Goal: Information Seeking & Learning: Learn about a topic

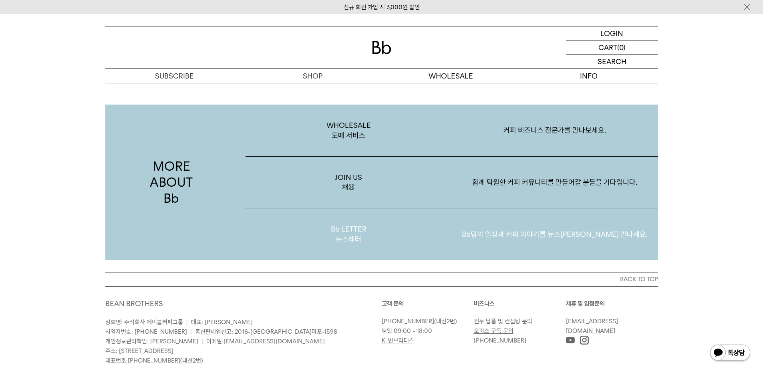
scroll to position [1552, 0]
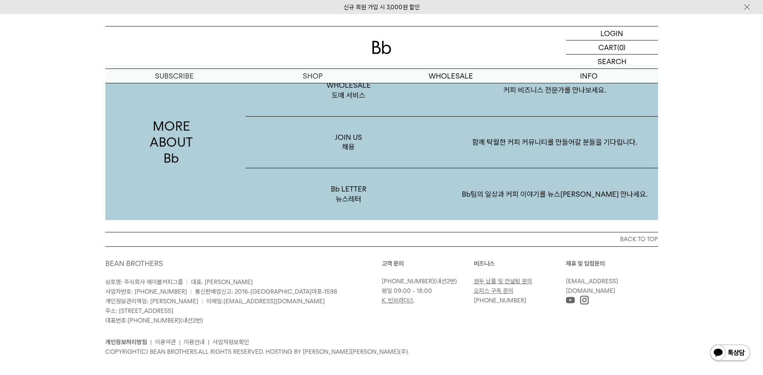
click at [331, 313] on p "상호명: 주식회사 에이블커피그룹 | 대표: 박성호 사업자번호: 220-87-84283 | 통신판매업신고: 2016-서울마포-1598 개인정보관…" at bounding box center [243, 301] width 276 height 48
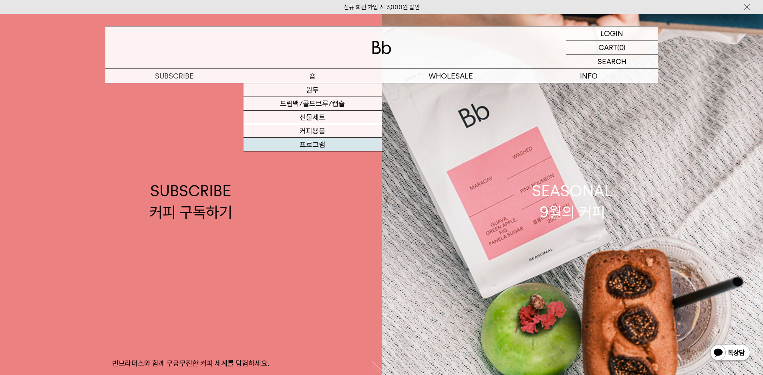
click at [300, 144] on link "프로그램" at bounding box center [313, 145] width 138 height 14
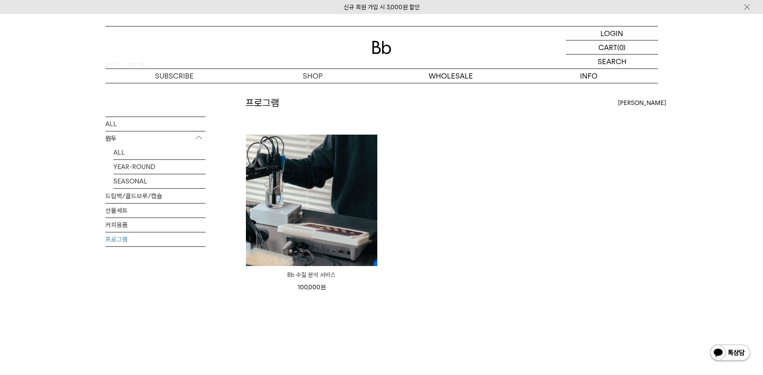
scroll to position [40, 0]
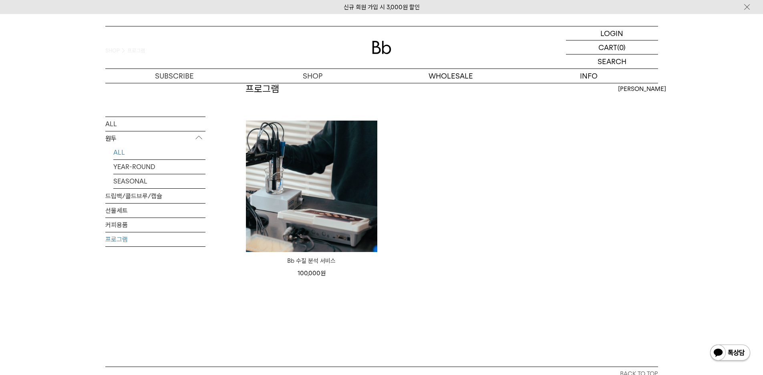
click at [130, 155] on link "ALL" at bounding box center [159, 152] width 92 height 14
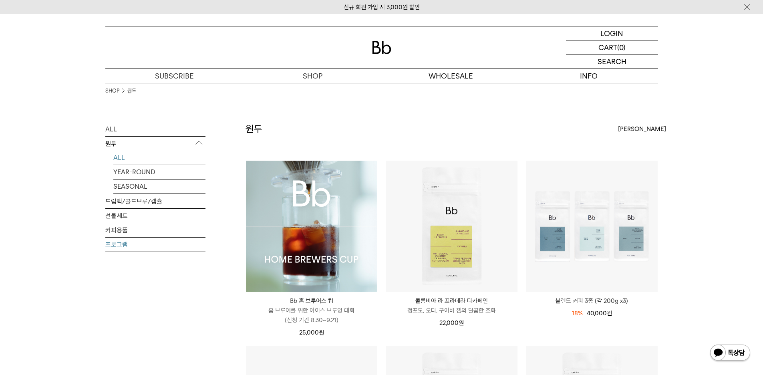
click at [141, 245] on link "프로그램" at bounding box center [155, 245] width 100 height 14
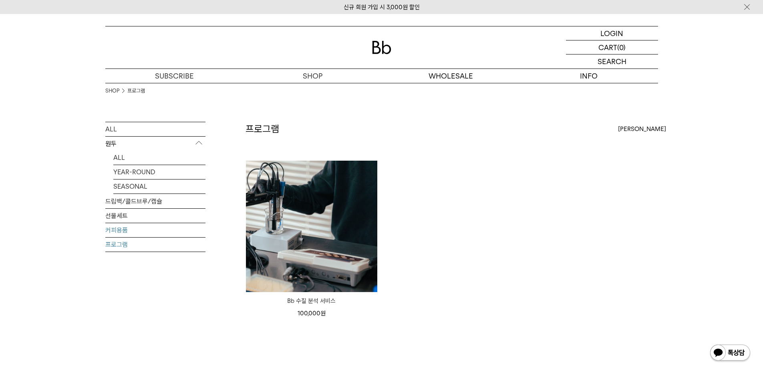
click at [137, 231] on link "커피용품" at bounding box center [155, 230] width 100 height 14
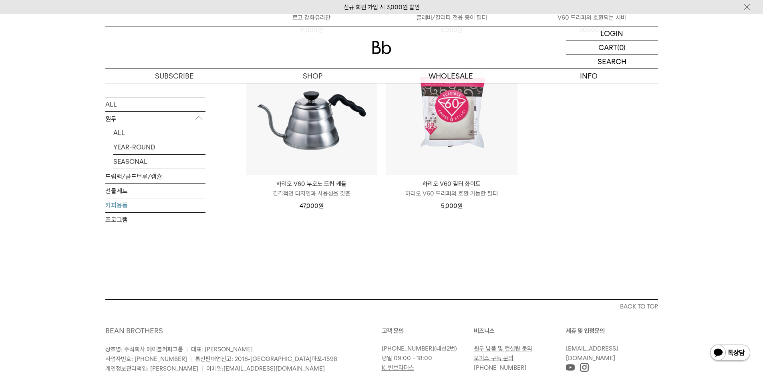
scroll to position [370, 0]
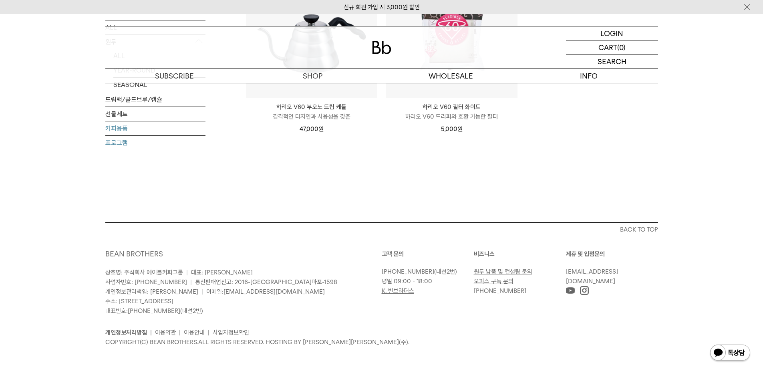
click at [171, 145] on link "프로그램" at bounding box center [155, 143] width 100 height 14
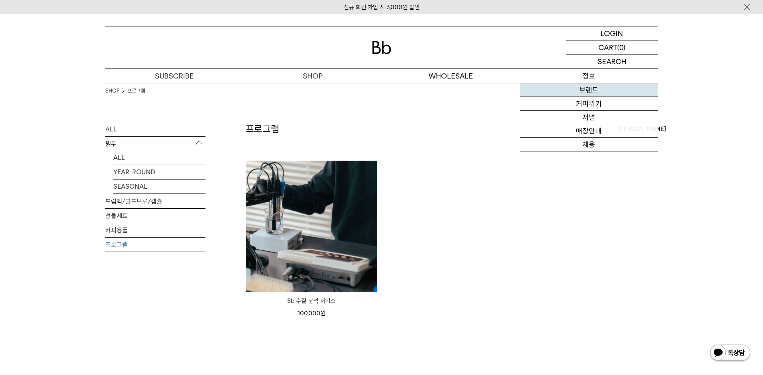
click at [595, 91] on link "브랜드" at bounding box center [589, 90] width 138 height 14
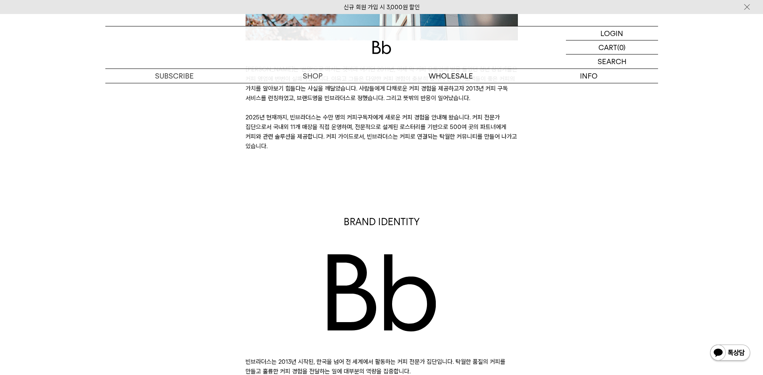
scroll to position [320, 0]
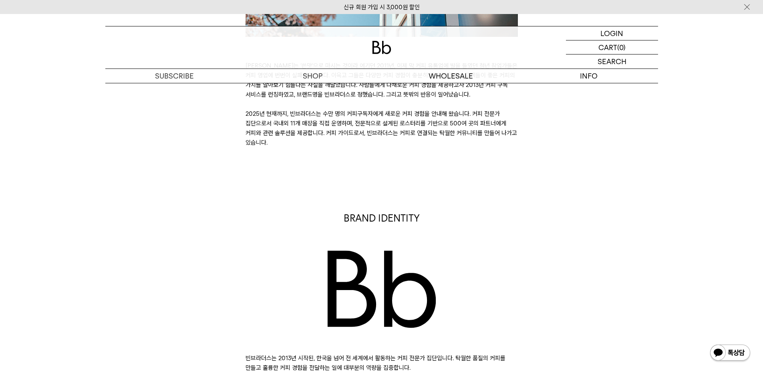
click at [442, 118] on p "[PERSON_NAME]는 ‘쓴맛’으로 마시는 것이라 여기던 2011년, 이제 막 커피 유통업에 발을 들였던 청년 창업가들은 커피 영업에 번번…" at bounding box center [382, 104] width 272 height 87
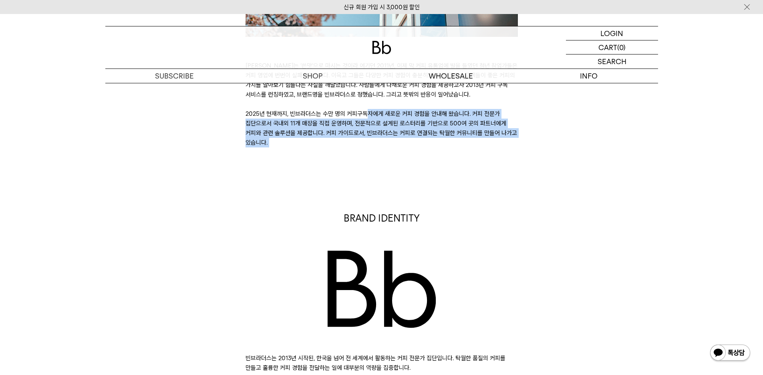
click at [442, 118] on p "[PERSON_NAME]는 ‘쓴맛’으로 마시는 것이라 여기던 2011년, 이제 막 커피 유통업에 발을 들였던 청년 창업가들은 커피 영업에 번번…" at bounding box center [382, 104] width 272 height 87
click at [427, 139] on p "[PERSON_NAME]는 ‘쓴맛’으로 마시는 것이라 여기던 2011년, 이제 막 커피 유통업에 발을 들였던 청년 창업가들은 커피 영업에 번번…" at bounding box center [382, 104] width 272 height 87
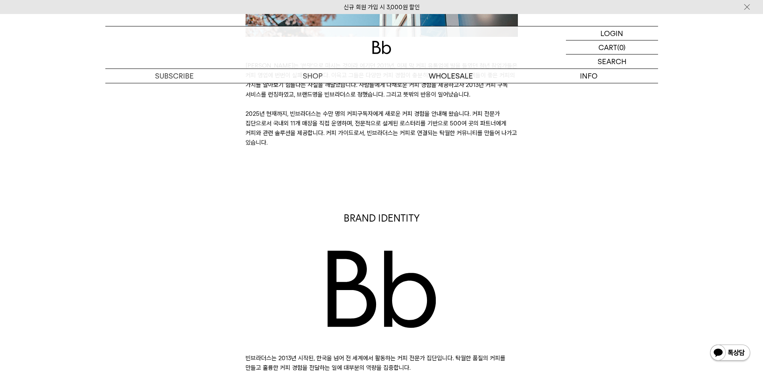
click at [436, 118] on p "[PERSON_NAME]는 ‘쓴맛’으로 마시는 것이라 여기던 2011년, 이제 막 커피 유통업에 발을 들였던 청년 창업가들은 커피 영업에 번번…" at bounding box center [382, 104] width 272 height 87
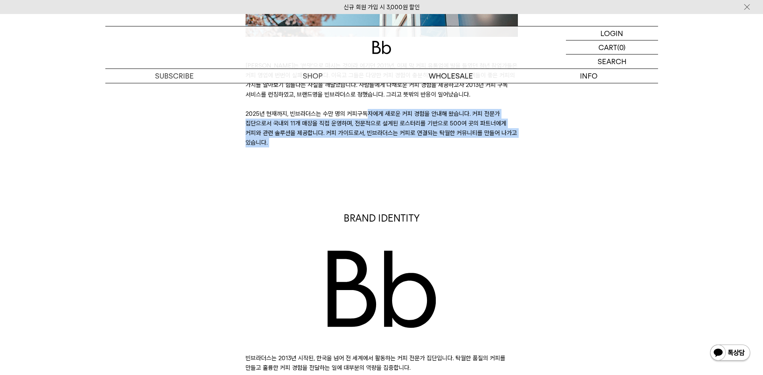
click at [436, 118] on p "[PERSON_NAME]는 ‘쓴맛’으로 마시는 것이라 여기던 2011년, 이제 막 커피 유통업에 발을 들였던 청년 창업가들은 커피 영업에 번번…" at bounding box center [382, 104] width 272 height 87
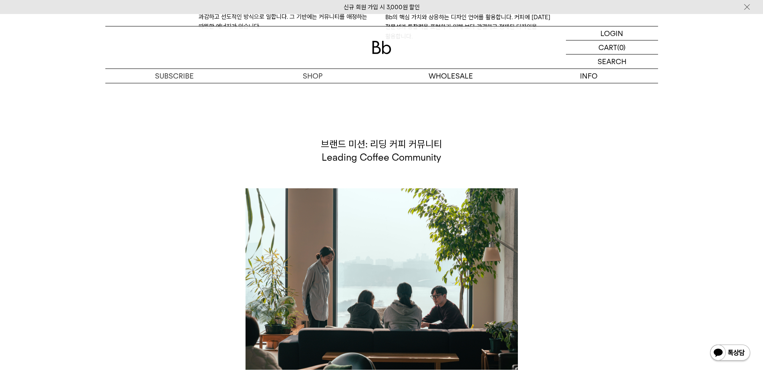
scroll to position [1683, 0]
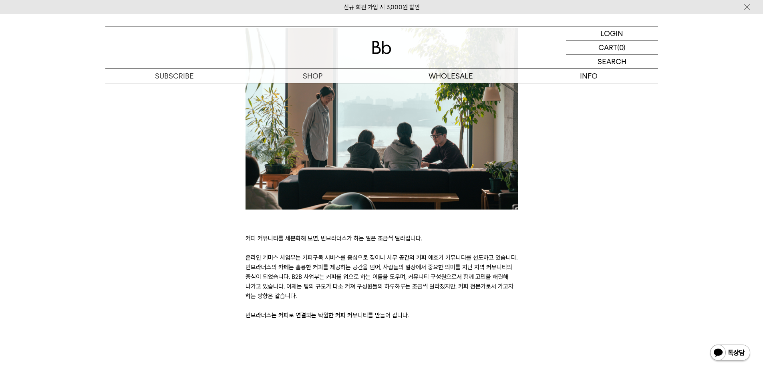
click at [296, 234] on p "커피 커뮤니티를 세분화해 보면, 빈브라더스가 하는 일은 조금씩 달라집니다. 온라인 커머스 사업부는 커피구독 서비스를 중심으로 집이나 사무 공간…" at bounding box center [382, 277] width 272 height 87
click at [267, 252] on p "커피 커뮤니티를 세분화해 보면, 빈브라더스가 하는 일은 조금씩 달라집니다. 온라인 커머스 사업부는 커피구독 서비스를 중심으로 집이나 사무 공간…" at bounding box center [382, 277] width 272 height 87
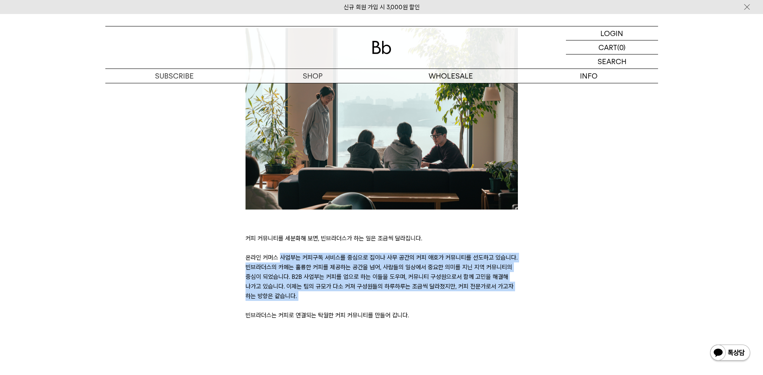
drag, startPoint x: 248, startPoint y: 237, endPoint x: 453, endPoint y: 284, distance: 210.5
click at [451, 284] on p "커피 커뮤니티를 세분화해 보면, 빈브라더스가 하는 일은 조금씩 달라집니다. 온라인 커머스 사업부는 커피구독 서비스를 중심으로 집이나 사무 공간…" at bounding box center [382, 277] width 272 height 87
click at [453, 284] on p "커피 커뮤니티를 세분화해 보면, 빈브라더스가 하는 일은 조금씩 달라집니다. 온라인 커머스 사업부는 커피구독 서비스를 중심으로 집이나 사무 공간…" at bounding box center [382, 277] width 272 height 87
drag, startPoint x: 455, startPoint y: 282, endPoint x: 483, endPoint y: 217, distance: 70.3
click at [483, 234] on p "커피 커뮤니티를 세분화해 보면, 빈브라더스가 하는 일은 조금씩 달라집니다. 온라인 커머스 사업부는 커피구독 서비스를 중심으로 집이나 사무 공간…" at bounding box center [382, 277] width 272 height 87
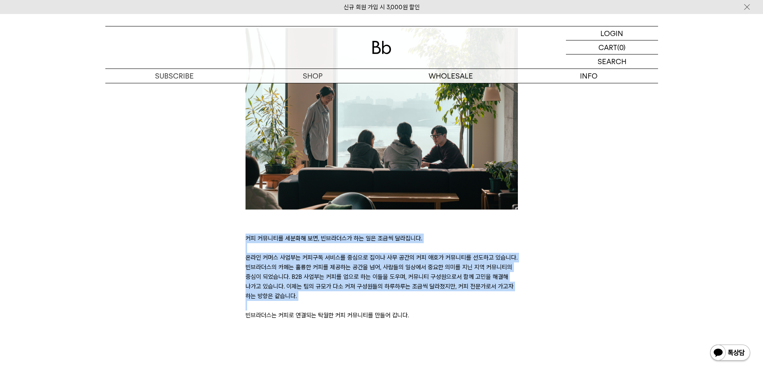
click at [483, 234] on p "커피 커뮤니티를 세분화해 보면, 빈브라더스가 하는 일은 조금씩 달라집니다. 온라인 커머스 사업부는 커피구독 서비스를 중심으로 집이나 사무 공간…" at bounding box center [382, 277] width 272 height 87
drag, startPoint x: 480, startPoint y: 243, endPoint x: 470, endPoint y: 300, distance: 58.4
click at [470, 300] on p "커피 커뮤니티를 세분화해 보면, 빈브라더스가 하는 일은 조금씩 달라집니다. 온라인 커머스 사업부는 커피구독 서비스를 중심으로 집이나 사무 공간…" at bounding box center [382, 277] width 272 height 87
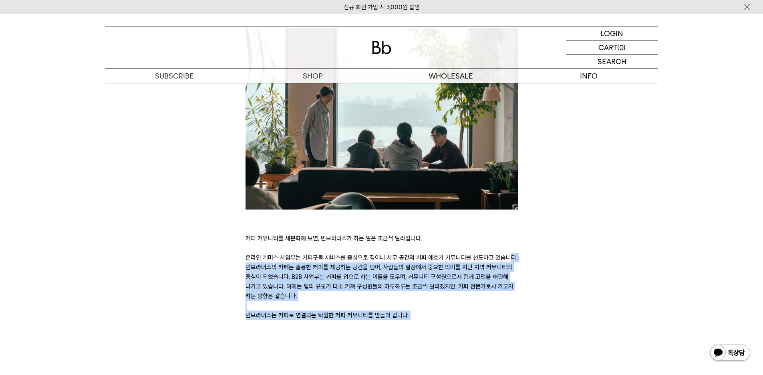
drag, startPoint x: 470, startPoint y: 300, endPoint x: 475, endPoint y: 235, distance: 65.5
click at [475, 238] on p "커피 커뮤니티를 세분화해 보면, 빈브라더스가 하는 일은 조금씩 달라집니다. 온라인 커머스 사업부는 커피구독 서비스를 중심으로 집이나 사무 공간…" at bounding box center [382, 277] width 272 height 87
click at [476, 234] on p "커피 커뮤니티를 세분화해 보면, 빈브라더스가 하는 일은 조금씩 달라집니다. 온라인 커머스 사업부는 커피구독 서비스를 중심으로 집이나 사무 공간…" at bounding box center [382, 277] width 272 height 87
drag, startPoint x: 475, startPoint y: 280, endPoint x: 474, endPoint y: 292, distance: 11.3
click at [474, 292] on p "커피 커뮤니티를 세분화해 보면, 빈브라더스가 하는 일은 조금씩 달라집니다. 온라인 커머스 사업부는 커피구독 서비스를 중심으로 집이나 사무 공간…" at bounding box center [382, 277] width 272 height 87
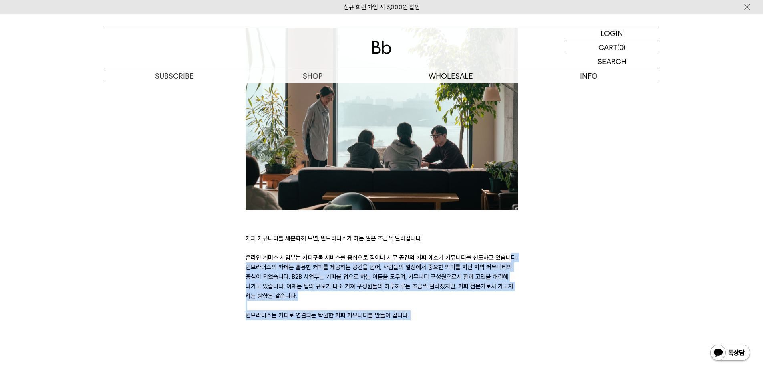
click at [474, 292] on p "커피 커뮤니티를 세분화해 보면, 빈브라더스가 하는 일은 조금씩 달라집니다. 온라인 커머스 사업부는 커피구독 서비스를 중심으로 집이나 사무 공간…" at bounding box center [382, 277] width 272 height 87
drag, startPoint x: 473, startPoint y: 292, endPoint x: 465, endPoint y: 204, distance: 87.7
click at [465, 204] on div "커피 커뮤니티를 세분화해 보면, 빈브라더스가 하는 일은 조금씩 달라집니다. 온라인 커머스 사업부는 커피구독 서비스를 중심으로 집이나 사무 공간…" at bounding box center [382, 174] width 272 height 292
drag, startPoint x: 462, startPoint y: 218, endPoint x: 463, endPoint y: 295, distance: 76.9
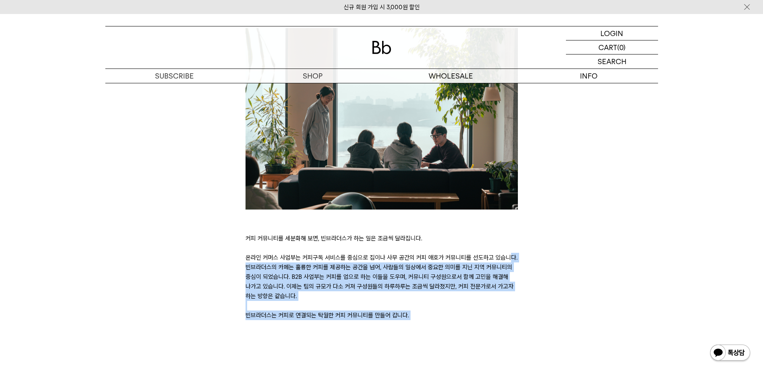
click at [463, 295] on p "커피 커뮤니티를 세분화해 보면, 빈브라더스가 하는 일은 조금씩 달라집니다. 온라인 커머스 사업부는 커피구독 서비스를 중심으로 집이나 사무 공간…" at bounding box center [382, 277] width 272 height 87
click at [463, 296] on p "커피 커뮤니티를 세분화해 보면, 빈브라더스가 하는 일은 조금씩 달라집니다. 온라인 커머스 사업부는 커피구독 서비스를 중심으로 집이나 사무 공간…" at bounding box center [382, 277] width 272 height 87
drag, startPoint x: 461, startPoint y: 299, endPoint x: 474, endPoint y: 206, distance: 94.2
click at [474, 206] on div "커피 커뮤니티를 세분화해 보면, 빈브라더스가 하는 일은 조금씩 달라집니다. 온라인 커머스 사업부는 커피구독 서비스를 중심으로 집이나 사무 공간…" at bounding box center [382, 174] width 272 height 292
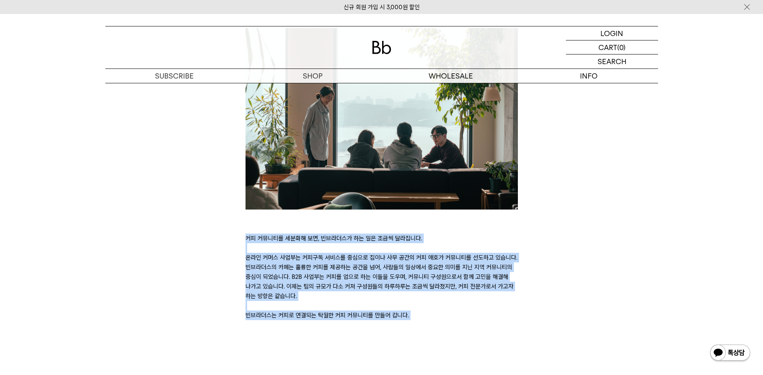
drag, startPoint x: 474, startPoint y: 206, endPoint x: 470, endPoint y: 310, distance: 104.2
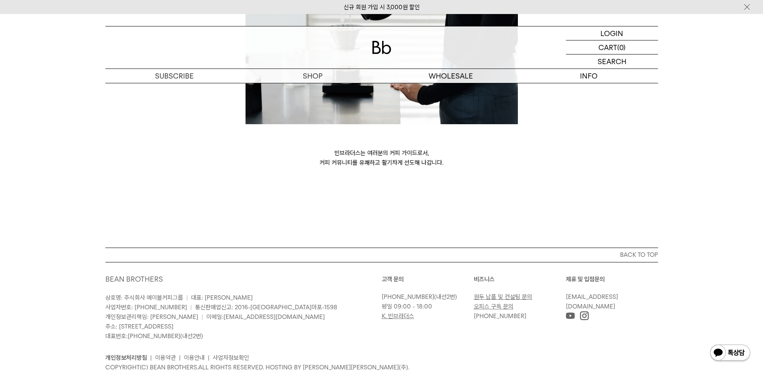
scroll to position [2181, 0]
